Goal: Task Accomplishment & Management: Use online tool/utility

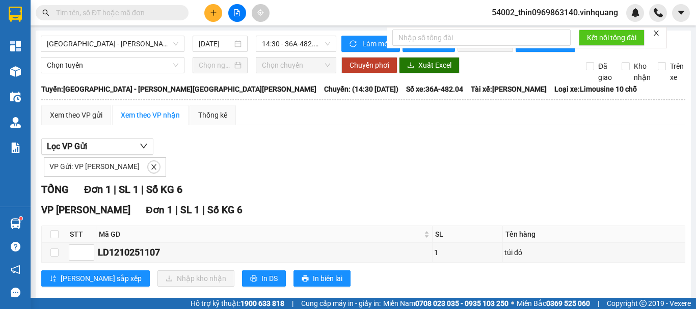
click at [218, 12] on button at bounding box center [213, 13] width 18 height 18
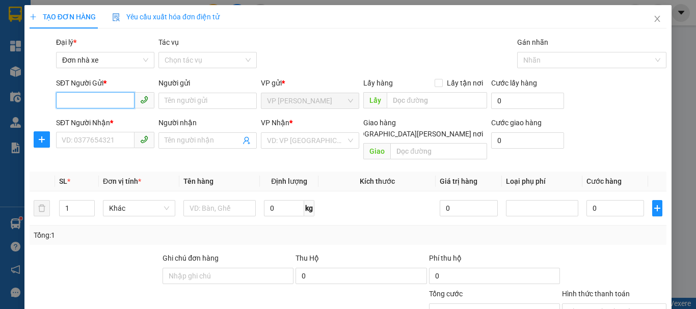
click at [100, 100] on input "SĐT Người Gửi *" at bounding box center [95, 100] width 78 height 16
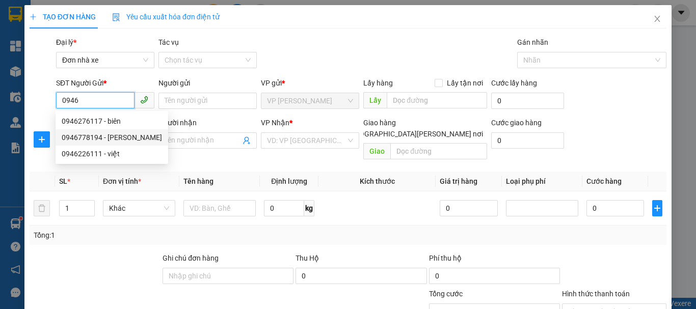
click at [113, 135] on div "0946778194 - [PERSON_NAME]" at bounding box center [112, 137] width 100 height 11
type input "0946778194"
type input "[PERSON_NAME]"
type input "0946930688"
type input "[PERSON_NAME] phát"
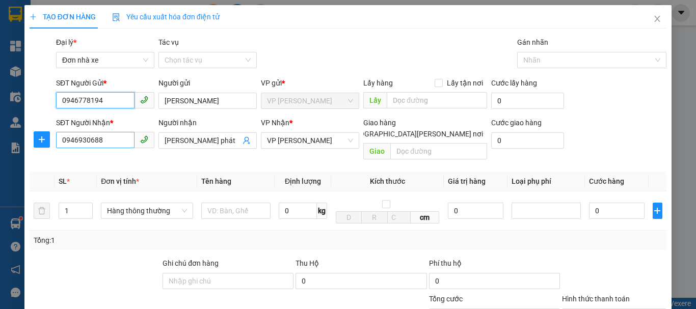
type input "0946778194"
click at [111, 143] on input "0946930688" at bounding box center [95, 140] width 78 height 16
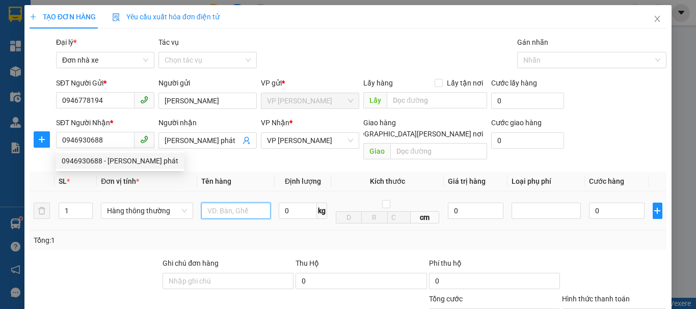
click at [235, 207] on input "text" at bounding box center [235, 211] width 69 height 16
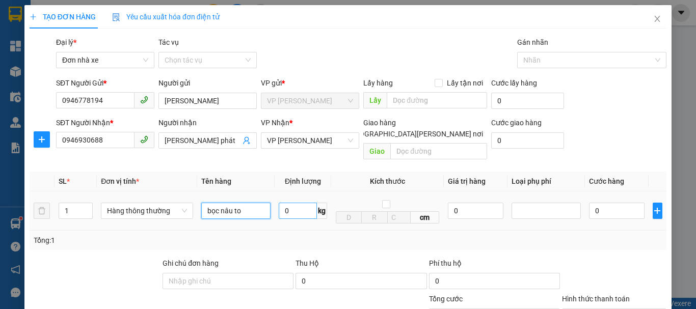
type input "bọc nâu to"
click at [287, 203] on input "0" at bounding box center [298, 211] width 38 height 16
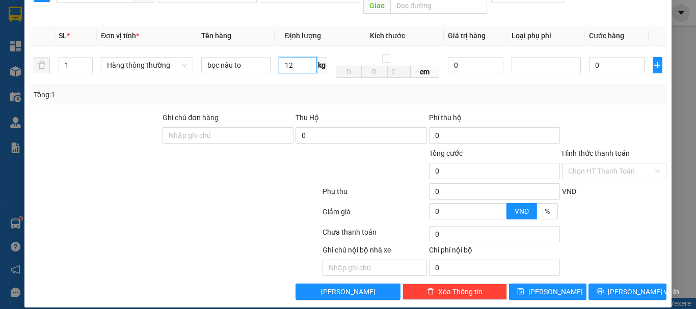
type input "12"
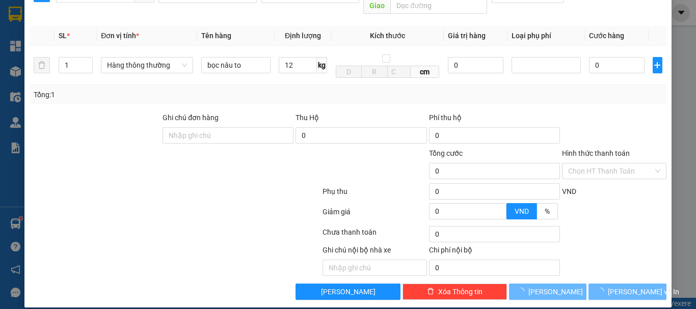
click at [628, 269] on div "Transit Pickup Surcharge Ids Transit Deliver Surcharge Ids Transit Deliver Surc…" at bounding box center [348, 95] width 637 height 409
click at [634, 286] on span "[PERSON_NAME] và In" at bounding box center [643, 291] width 71 height 11
type input "40.000"
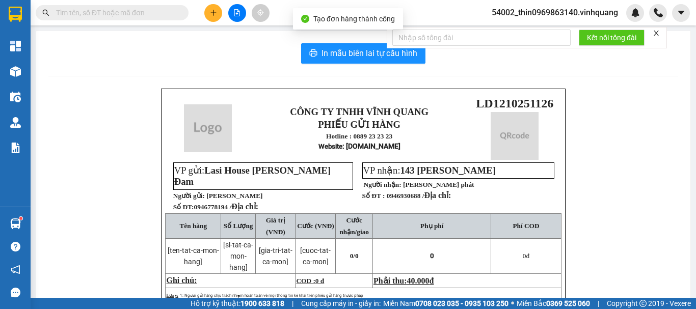
click at [634, 279] on div "CÔNG TY TNHH [PERSON_NAME] [PERSON_NAME] GỬI HÀNG Hotline : 0889 23 23 23 Websi…" at bounding box center [362, 275] width 629 height 373
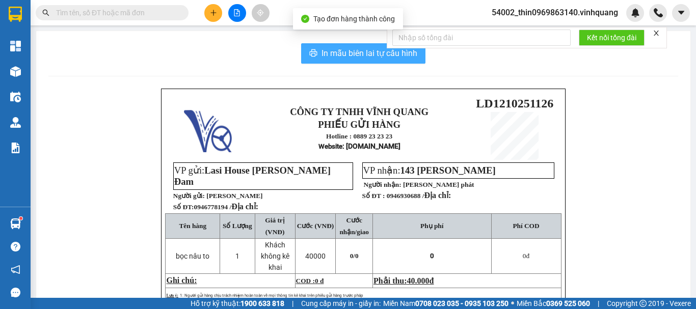
click at [381, 53] on span "In mẫu biên lai tự cấu hình" at bounding box center [369, 53] width 96 height 13
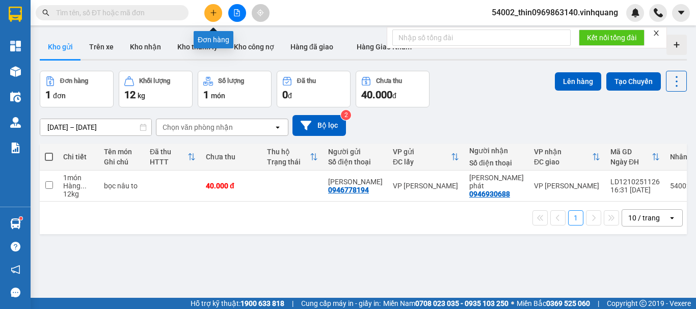
click at [218, 15] on button at bounding box center [213, 13] width 18 height 18
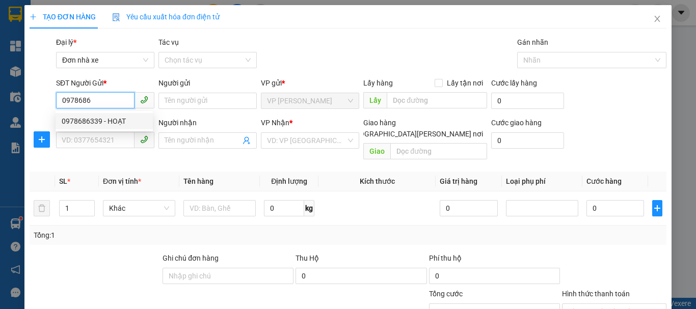
click at [92, 125] on div "0978686339 - HOẠT" at bounding box center [104, 121] width 85 height 11
type input "0978686339"
type input "HOẠT"
type input "0966477818"
type input "[PERSON_NAME] [PERSON_NAME]"
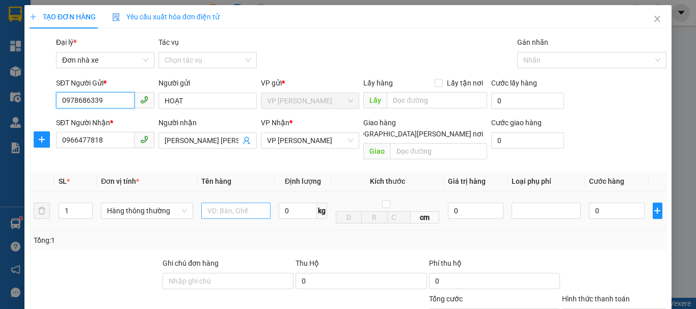
type input "0978686339"
click at [216, 203] on input "text" at bounding box center [235, 211] width 69 height 16
click at [207, 203] on input "tùng ct" at bounding box center [235, 211] width 69 height 16
type input "thùng ct"
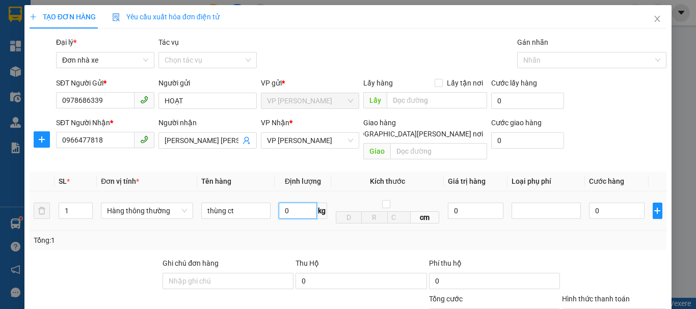
click at [288, 203] on input "0" at bounding box center [298, 211] width 38 height 16
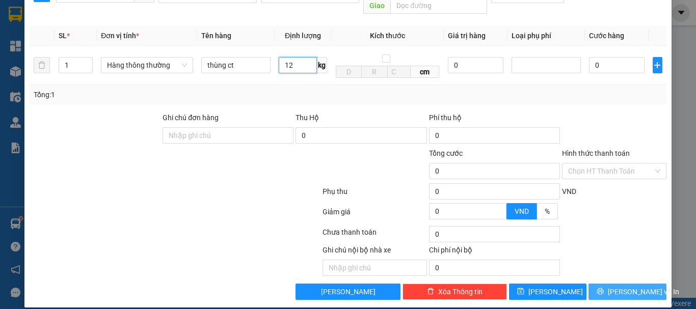
type input "12"
click at [610, 284] on button "[PERSON_NAME] và In" at bounding box center [627, 292] width 78 height 16
type input "40.000"
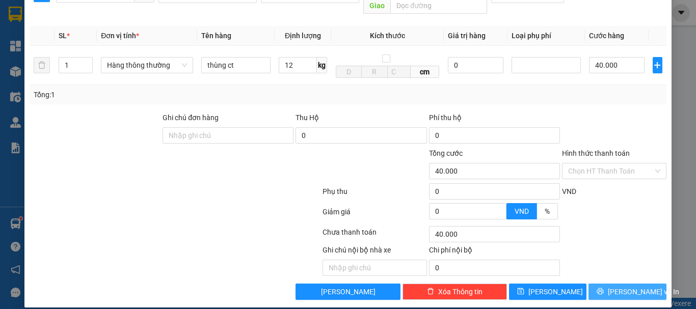
click at [610, 284] on button "[PERSON_NAME] và In" at bounding box center [627, 292] width 78 height 16
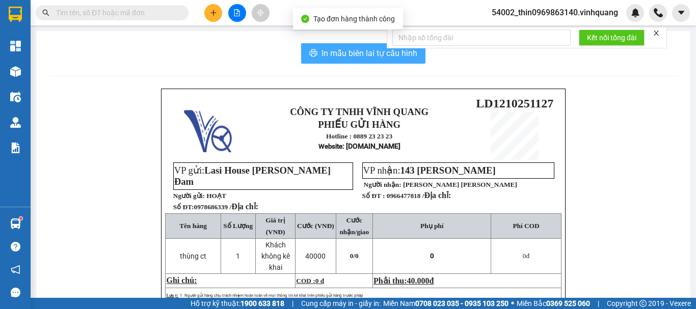
click at [321, 52] on span "In mẫu biên lai tự cấu hình" at bounding box center [369, 53] width 96 height 13
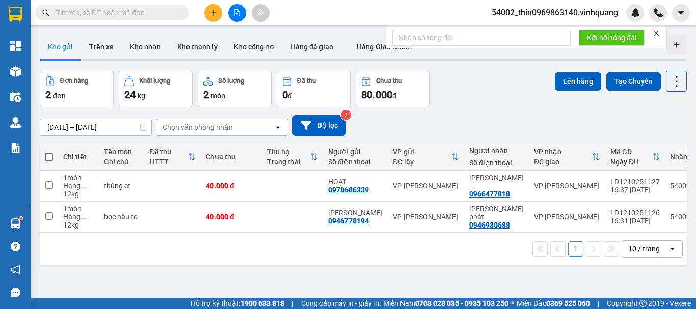
click at [49, 155] on span at bounding box center [49, 157] width 8 height 8
click at [49, 152] on input "checkbox" at bounding box center [49, 152] width 0 height 0
checkbox input "true"
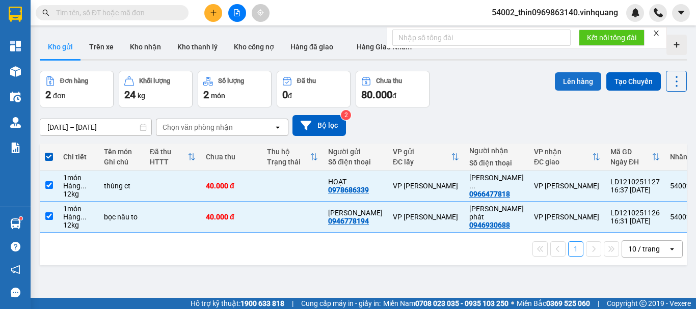
click at [575, 88] on button "Lên hàng" at bounding box center [578, 81] width 46 height 18
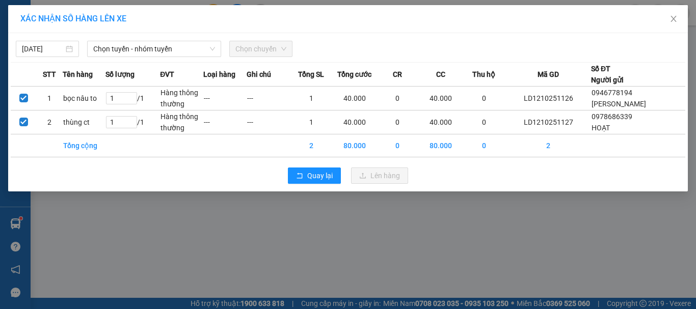
click at [249, 48] on span "Chọn chuyến" at bounding box center [260, 48] width 51 height 15
click at [168, 49] on span "Chọn tuyến - nhóm tuyến" at bounding box center [154, 48] width 122 height 15
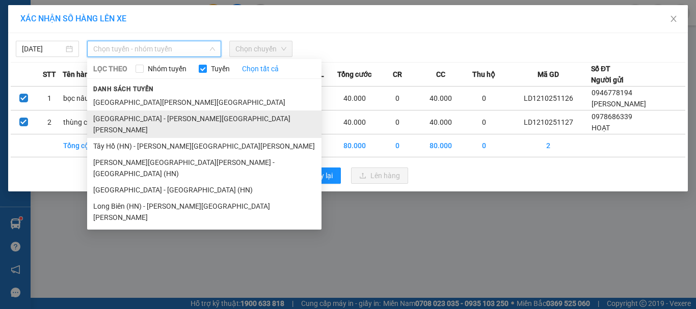
click at [129, 117] on li "[GEOGRAPHIC_DATA] - [PERSON_NAME][GEOGRAPHIC_DATA][PERSON_NAME]" at bounding box center [204, 125] width 234 height 28
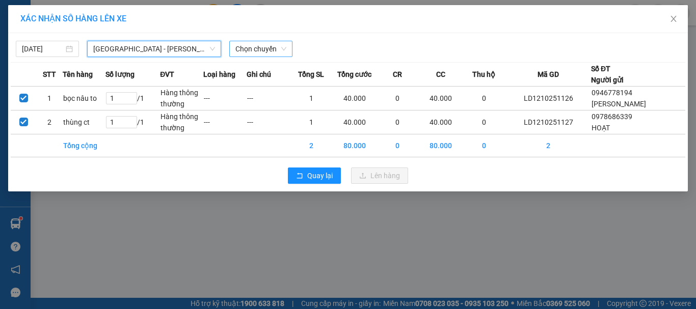
click at [258, 54] on span "Chọn chuyến" at bounding box center [260, 48] width 51 height 15
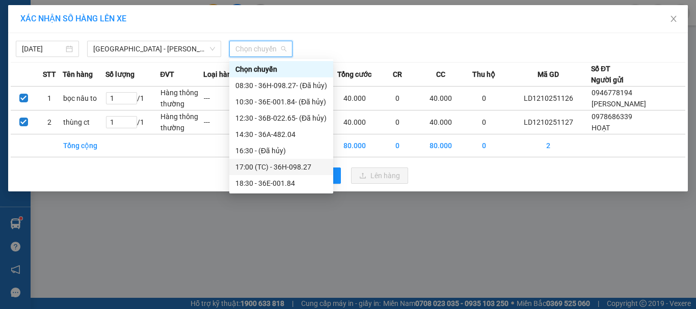
click at [264, 171] on div "17:00 (TC) - 36H-098.27" at bounding box center [281, 166] width 92 height 11
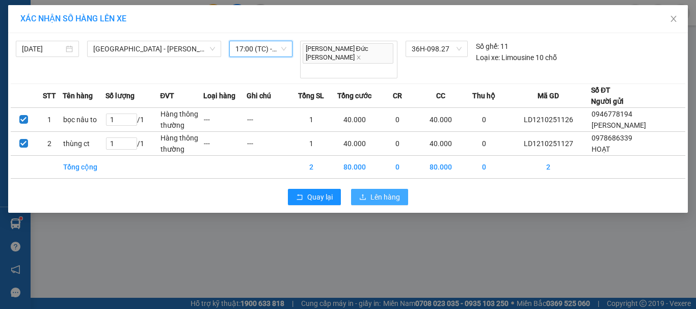
click at [392, 191] on span "Lên hàng" at bounding box center [385, 196] width 30 height 11
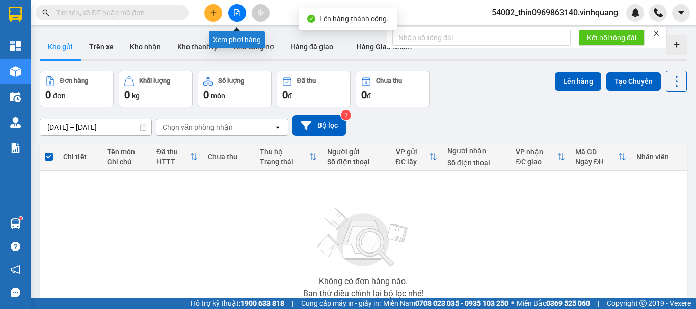
click at [236, 16] on icon "file-add" at bounding box center [237, 12] width 6 height 7
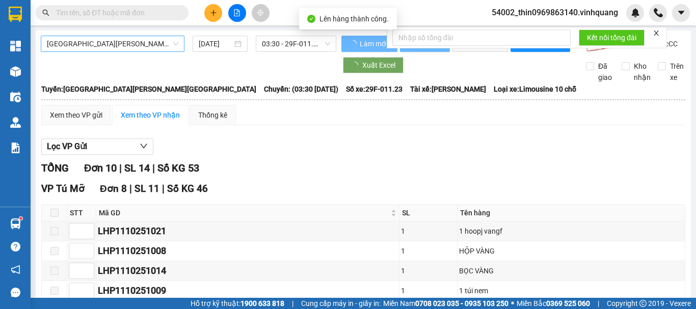
click at [122, 50] on span "[GEOGRAPHIC_DATA][PERSON_NAME][GEOGRAPHIC_DATA]" at bounding box center [112, 43] width 131 height 15
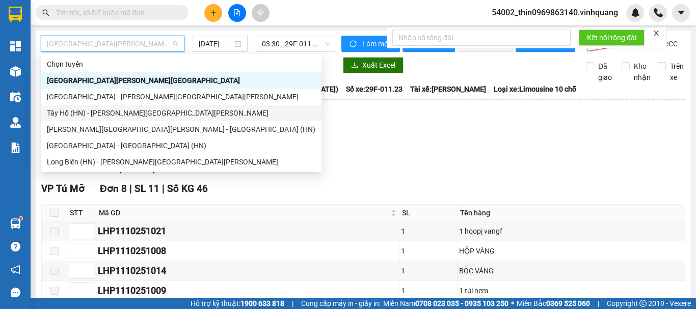
click at [62, 111] on div "Tây Hồ (HN) - [PERSON_NAME][GEOGRAPHIC_DATA][PERSON_NAME]" at bounding box center [181, 112] width 268 height 11
type input "[DATE]"
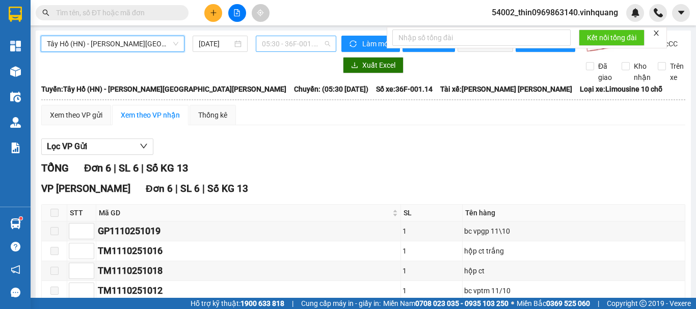
click at [298, 37] on span "05:30 - 36F-001.14" at bounding box center [296, 43] width 68 height 15
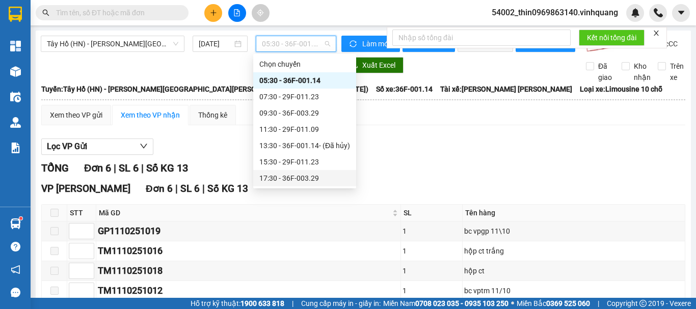
click at [280, 176] on div "17:30 - 36F-003.29" at bounding box center [304, 178] width 91 height 11
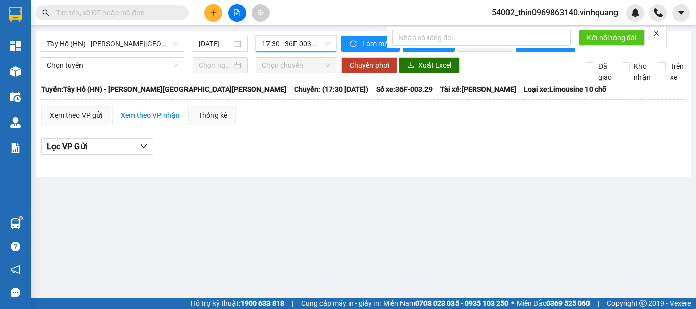
click at [308, 44] on span "17:30 - 36F-003.29" at bounding box center [296, 43] width 68 height 15
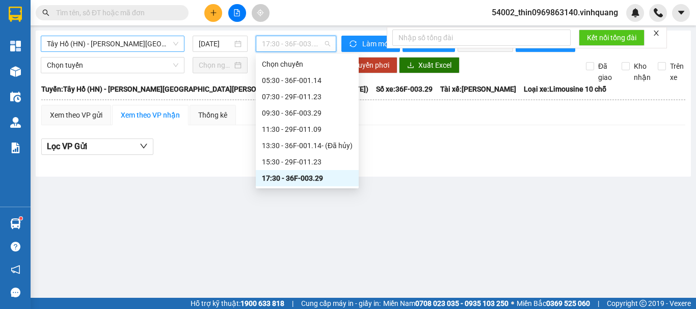
click at [124, 48] on span "Tây Hồ (HN) - [PERSON_NAME][GEOGRAPHIC_DATA][PERSON_NAME]" at bounding box center [112, 43] width 131 height 15
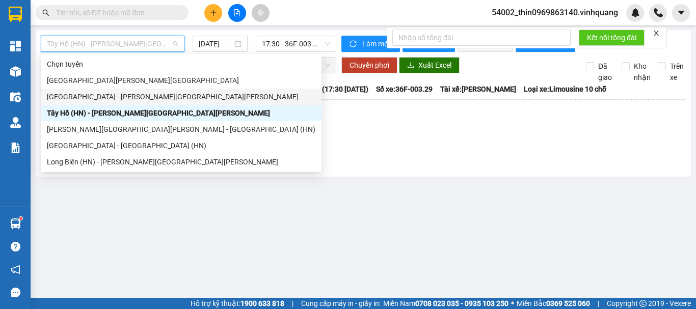
click at [63, 97] on div "[GEOGRAPHIC_DATA] - [PERSON_NAME][GEOGRAPHIC_DATA][PERSON_NAME]" at bounding box center [181, 96] width 268 height 11
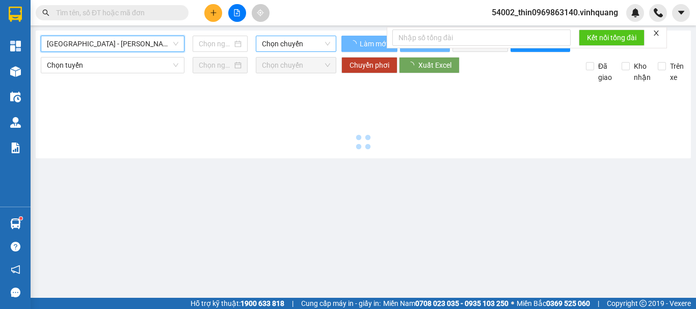
type input "[DATE]"
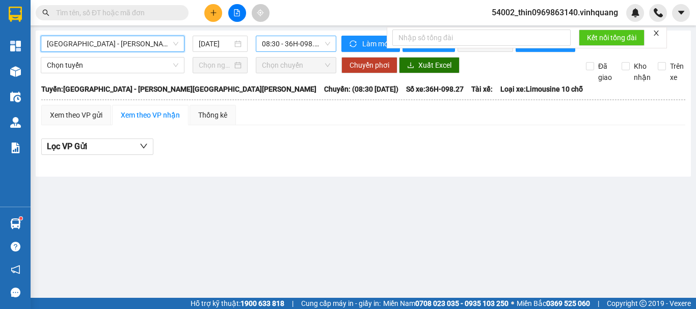
click at [295, 44] on span "08:30 - 36H-098.27 - (Đã [PERSON_NAME])" at bounding box center [296, 43] width 68 height 15
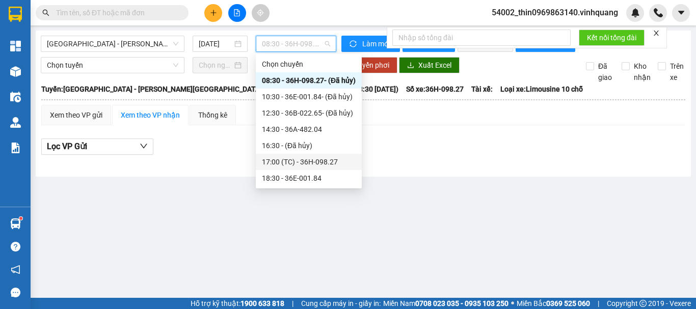
click at [301, 157] on div "17:00 (TC) - 36H-098.27" at bounding box center [309, 161] width 94 height 11
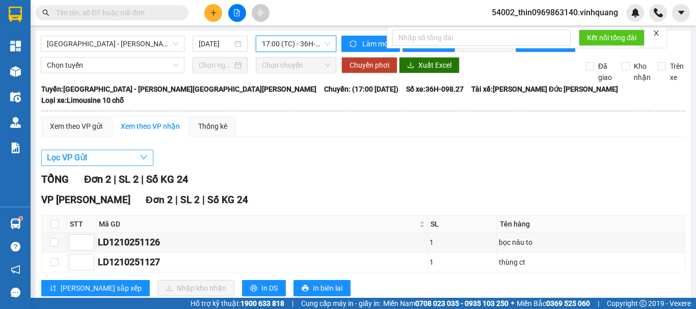
click at [78, 151] on span "Lọc VP Gửi" at bounding box center [67, 157] width 40 height 13
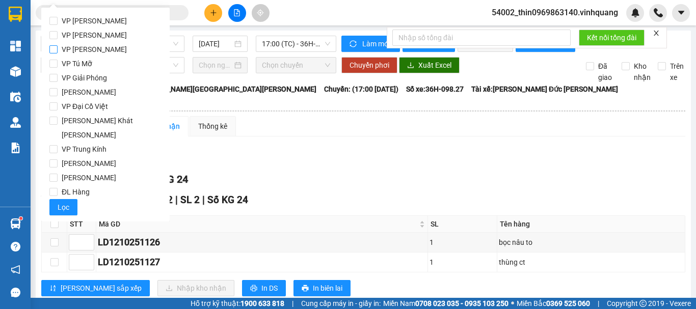
click at [86, 51] on span "VP [PERSON_NAME]" at bounding box center [94, 49] width 73 height 14
click at [58, 51] on input "VP [PERSON_NAME]" at bounding box center [53, 49] width 8 height 8
checkbox input "true"
click at [58, 202] on span "Lọc" at bounding box center [64, 207] width 12 height 11
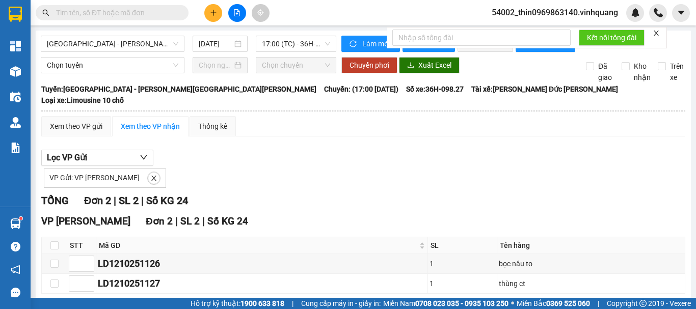
scroll to position [46, 0]
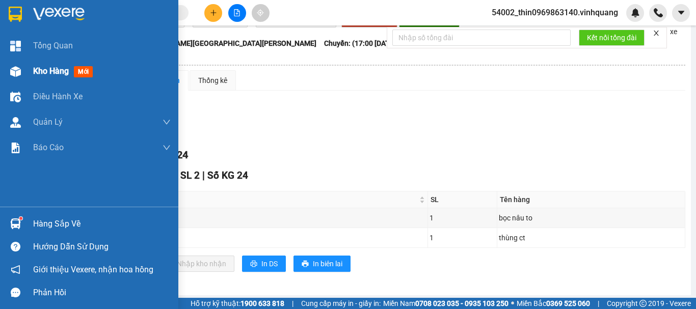
click at [43, 73] on span "Kho hàng" at bounding box center [51, 71] width 36 height 10
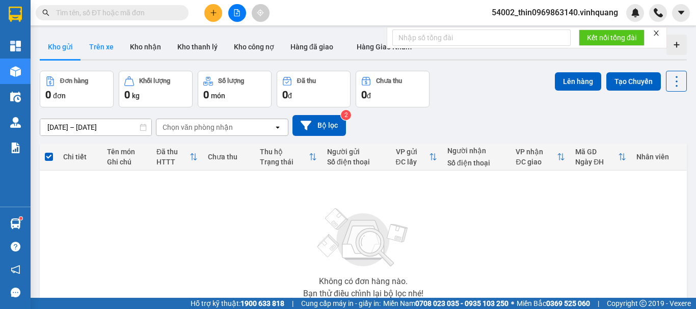
click at [101, 47] on button "Trên xe" at bounding box center [101, 47] width 41 height 24
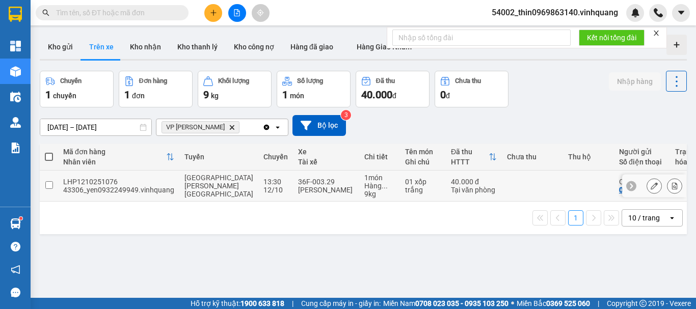
click at [49, 187] on input "checkbox" at bounding box center [49, 185] width 8 height 8
checkbox input "true"
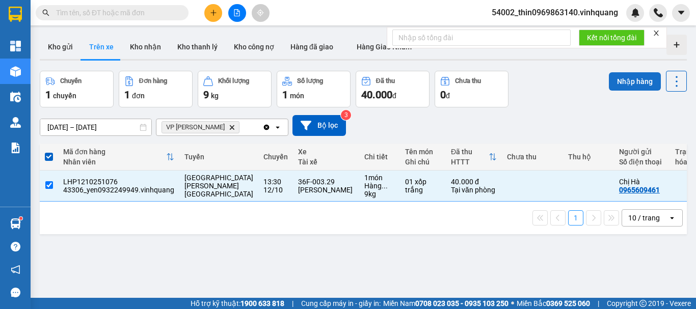
click at [629, 85] on button "Nhập hàng" at bounding box center [635, 81] width 52 height 18
